Goal: Task Accomplishment & Management: Use online tool/utility

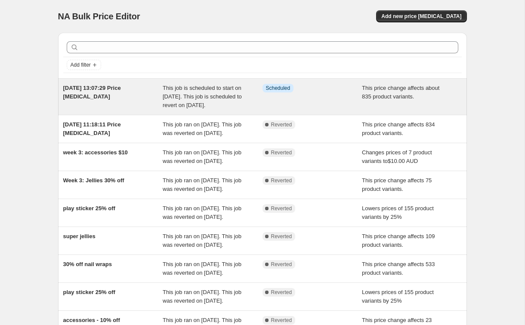
click at [193, 102] on span "This job is scheduled to start on [DATE]. This job is scheduled to revert on [D…" at bounding box center [202, 97] width 79 height 24
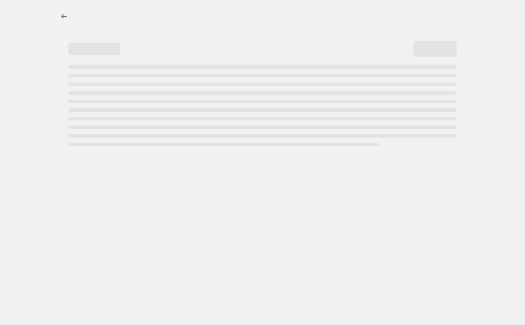
select select "pcap"
select select "no_change"
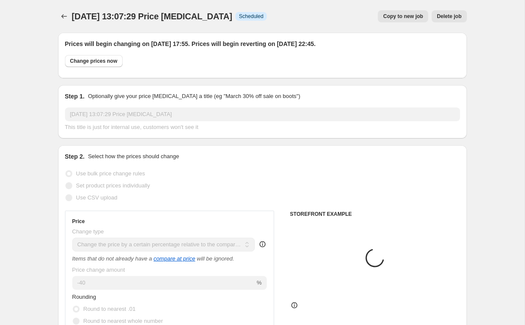
select select "collection"
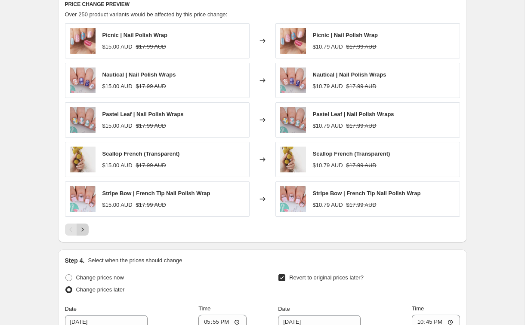
scroll to position [694, 0]
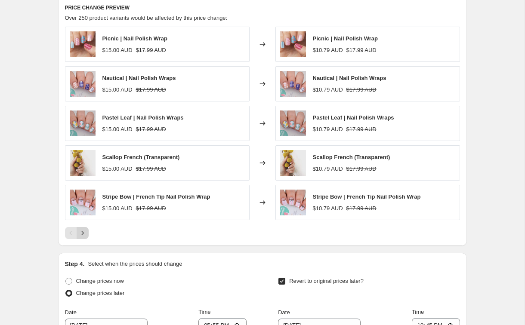
click at [83, 229] on icon "Next" at bounding box center [82, 233] width 9 height 9
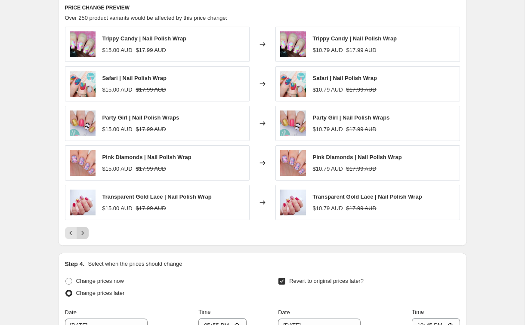
click at [83, 229] on icon "Next" at bounding box center [82, 233] width 9 height 9
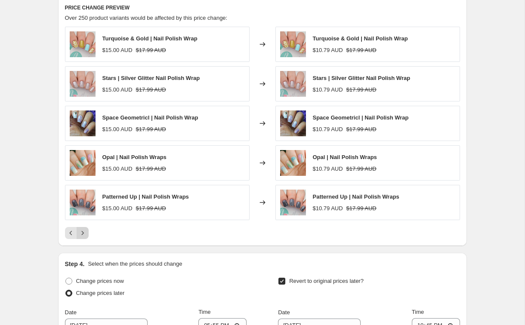
click at [83, 229] on icon "Next" at bounding box center [82, 233] width 9 height 9
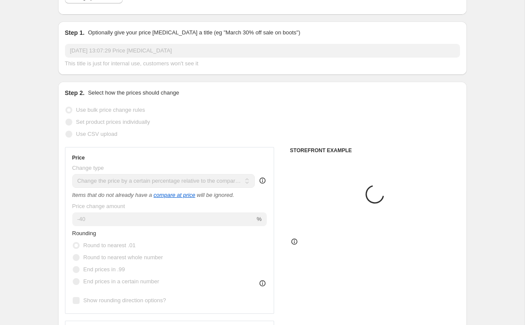
scroll to position [0, 0]
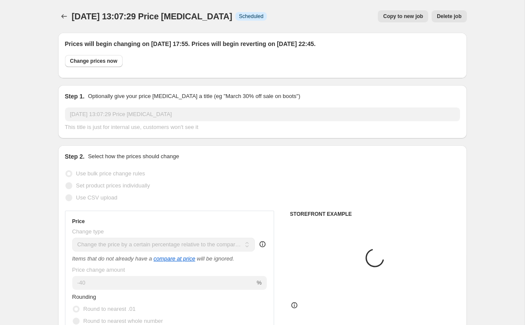
click at [111, 68] on div "Change prices now" at bounding box center [262, 63] width 395 height 16
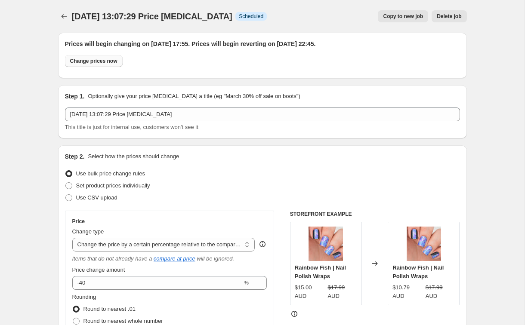
click at [108, 58] on span "Change prices now" at bounding box center [93, 61] width 47 height 7
radio input "true"
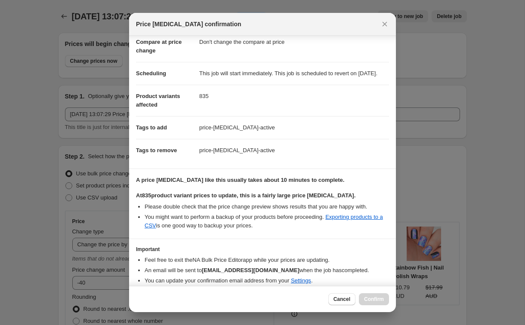
scroll to position [92, 0]
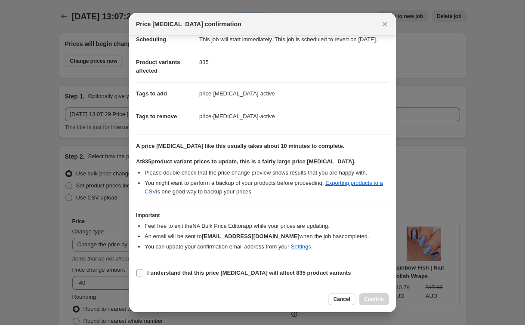
click at [249, 273] on b "I understand that this price [MEDICAL_DATA] will affect 835 product variants" at bounding box center [248, 273] width 203 height 6
click at [143, 273] on input "I understand that this price [MEDICAL_DATA] will affect 835 product variants" at bounding box center [139, 273] width 7 height 7
checkbox input "true"
click at [368, 300] on span "Confirm" at bounding box center [374, 299] width 20 height 7
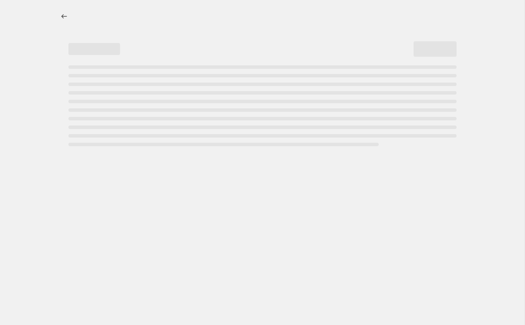
select select "pcap"
select select "no_change"
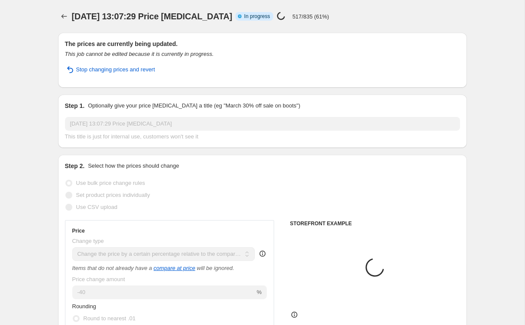
select select "collection"
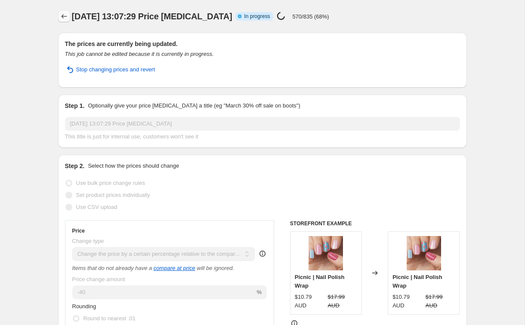
click at [59, 18] on button "Price change jobs" at bounding box center [64, 16] width 12 height 12
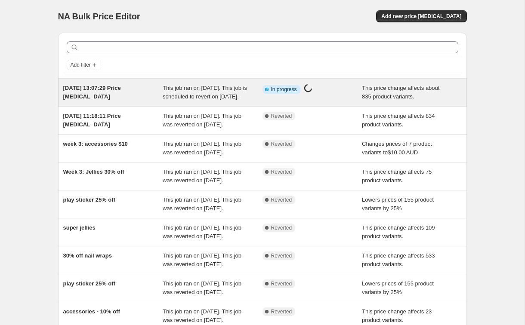
click at [114, 86] on span "[DATE] 13:07:29 Price [MEDICAL_DATA]" at bounding box center [92, 92] width 58 height 15
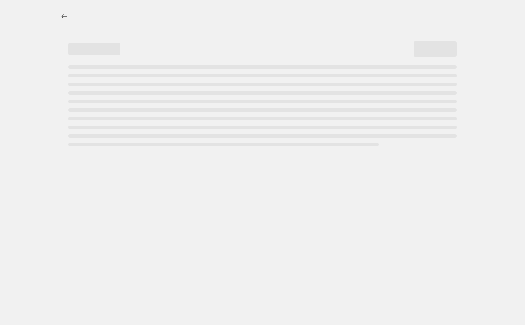
select select "pcap"
select select "no_change"
select select "collection"
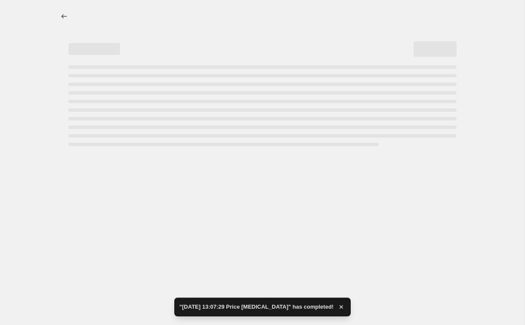
select select "pcap"
select select "no_change"
select select "collection"
